Goal: Task Accomplishment & Management: Use online tool/utility

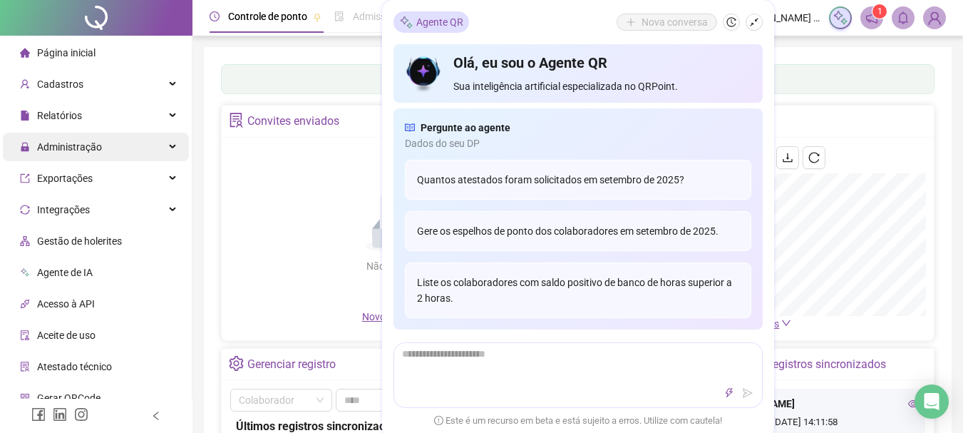
click at [130, 150] on div "Administração" at bounding box center [96, 147] width 186 height 29
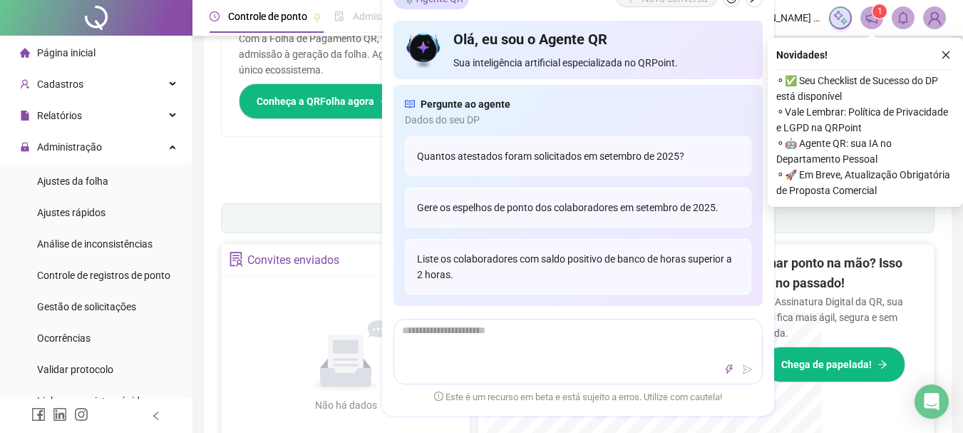
scroll to position [210, 0]
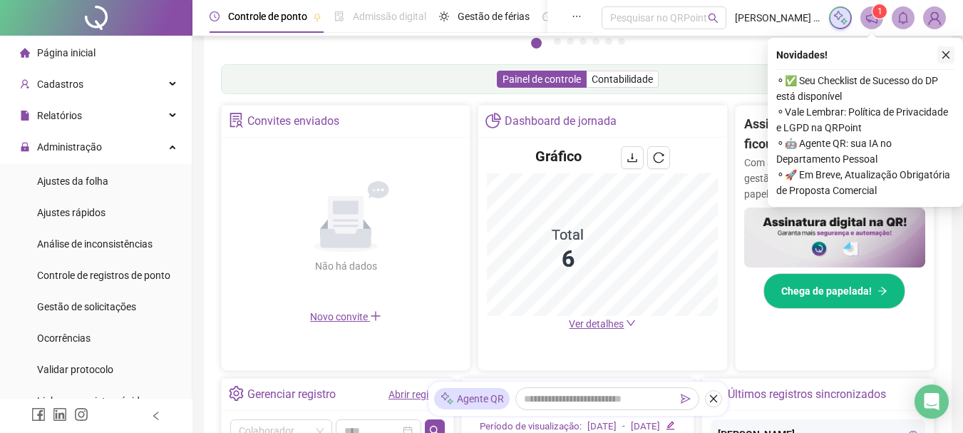
click at [947, 58] on icon "close" at bounding box center [946, 55] width 10 height 10
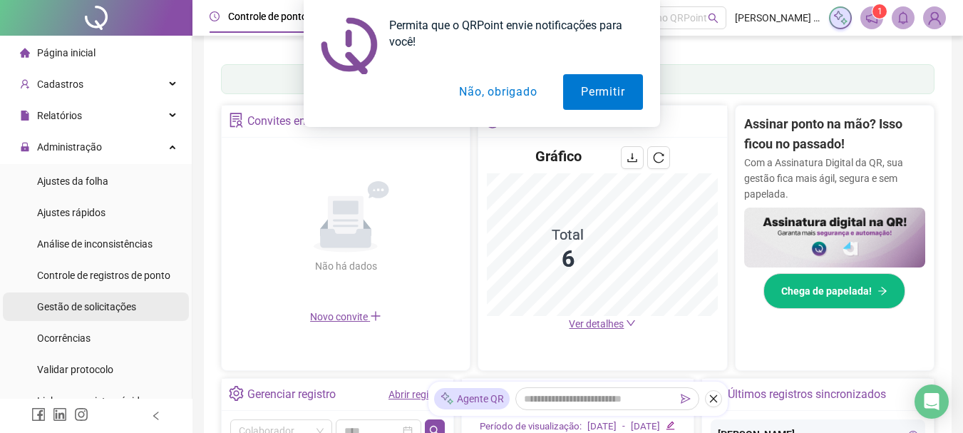
click at [99, 305] on span "Gestão de solicitações" at bounding box center [86, 306] width 99 height 11
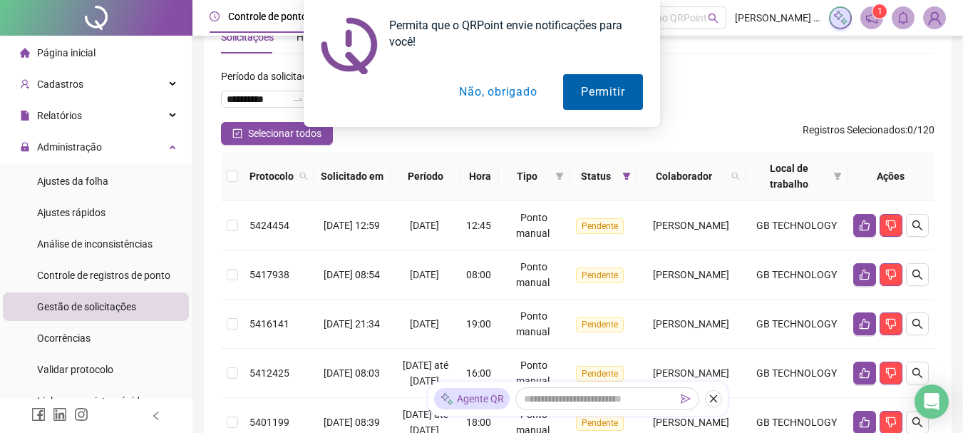
scroll to position [210, 0]
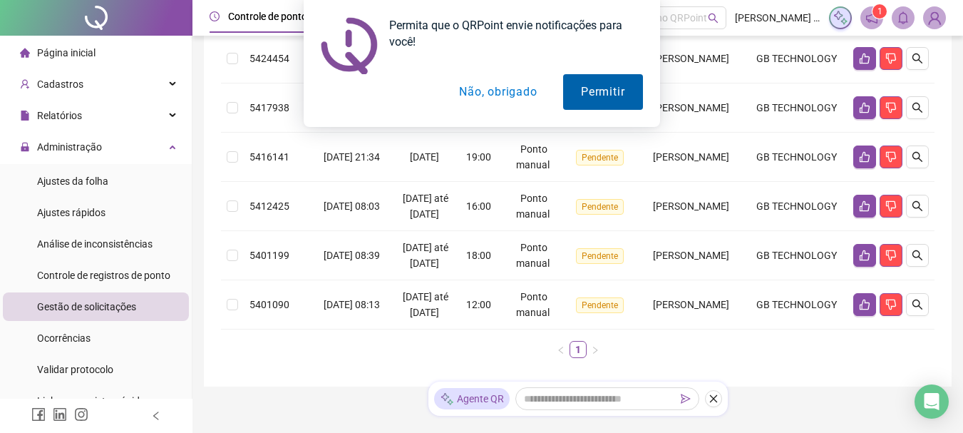
click at [580, 100] on button "Permitir" at bounding box center [602, 92] width 79 height 36
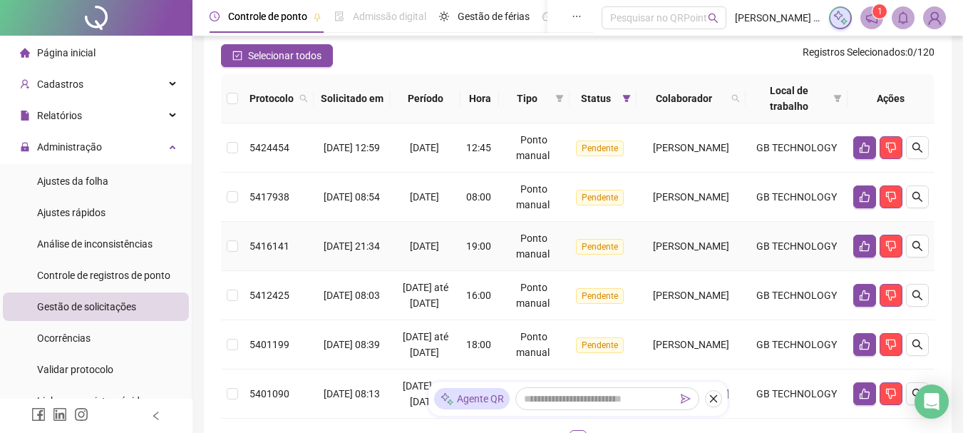
scroll to position [0, 0]
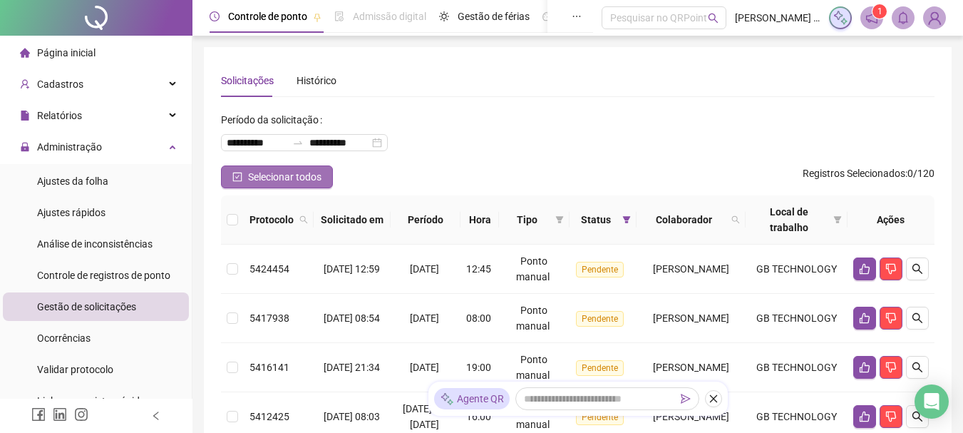
click at [245, 182] on button "Selecionar todos" at bounding box center [277, 176] width 112 height 23
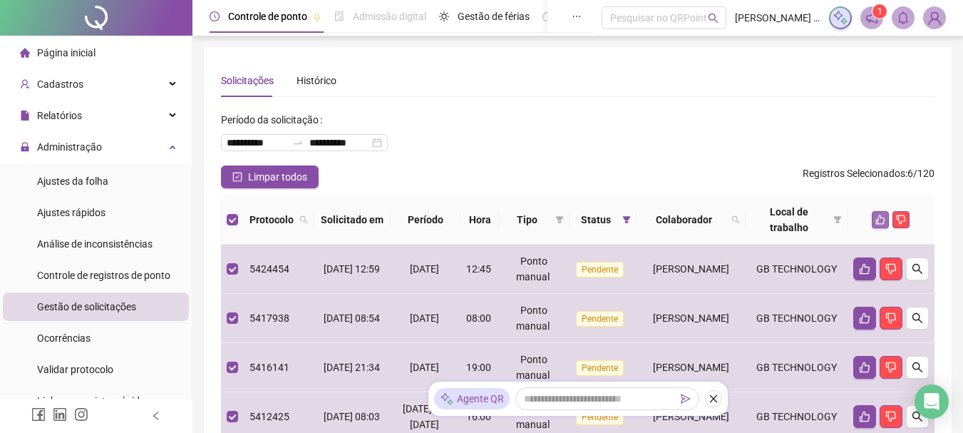
click at [874, 219] on button "button" at bounding box center [880, 219] width 17 height 17
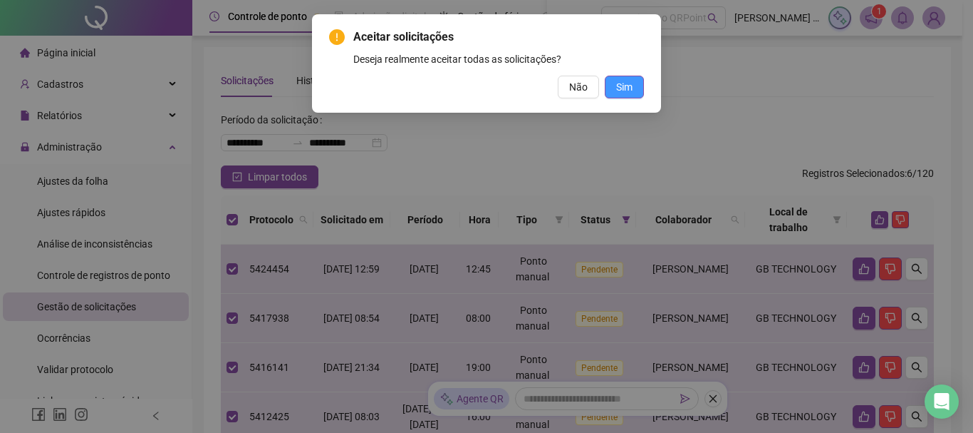
click at [615, 82] on button "Sim" at bounding box center [624, 87] width 39 height 23
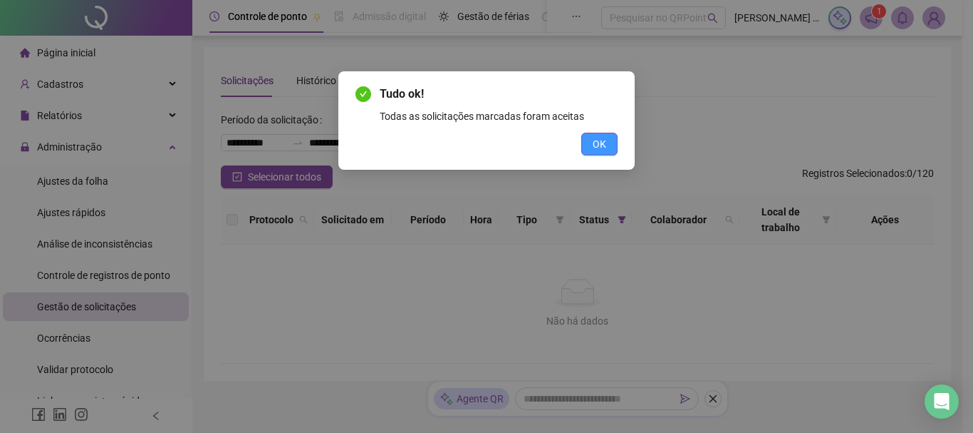
click at [611, 148] on button "OK" at bounding box center [600, 144] width 36 height 23
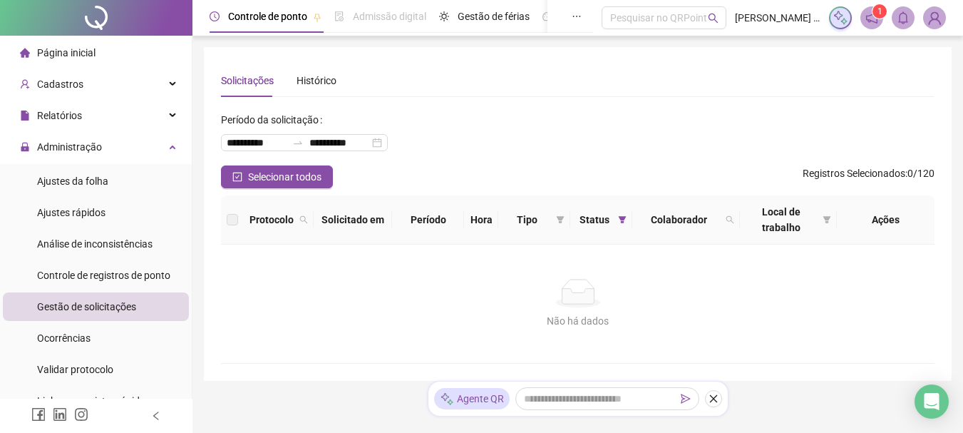
click at [874, 19] on icon "notification" at bounding box center [871, 17] width 13 height 13
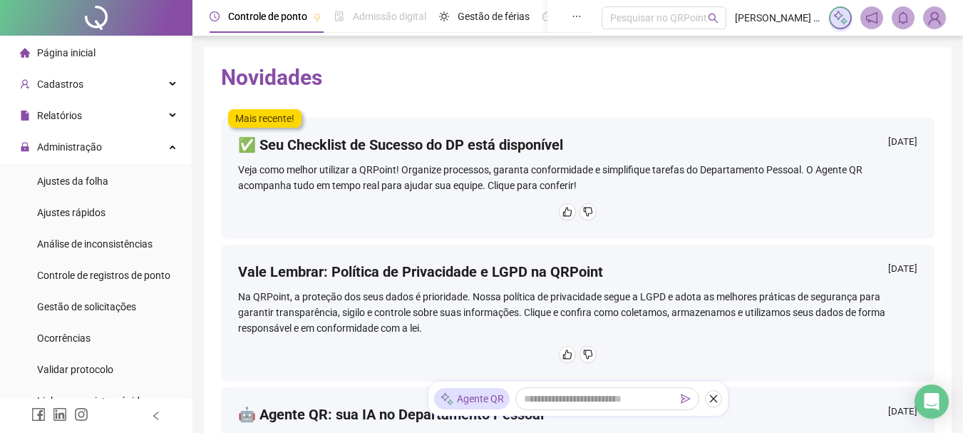
click at [70, 61] on div "Página inicial" at bounding box center [58, 52] width 76 height 29
